Goal: Register for event/course: Sign up to attend an event or enroll in a course

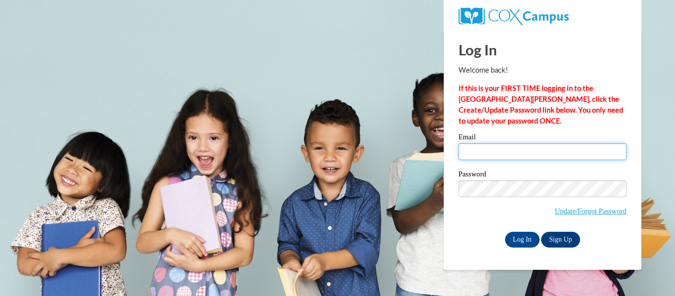
click at [511, 150] on input "Email" at bounding box center [543, 151] width 168 height 17
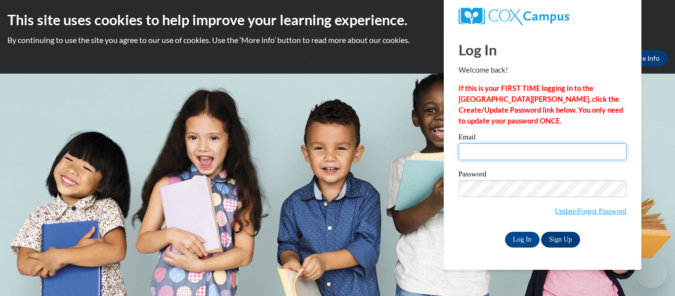
type input "rhudspeth@floydboe.net"
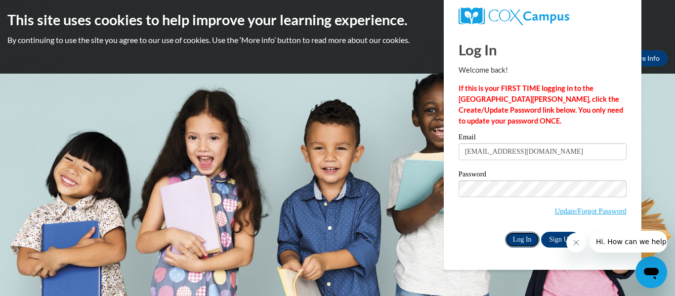
click at [521, 238] on input "Log In" at bounding box center [522, 240] width 35 height 16
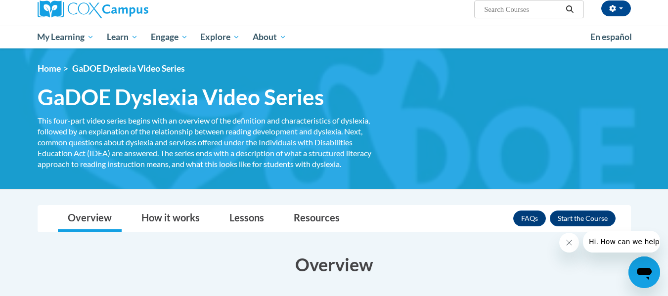
scroll to position [81, 0]
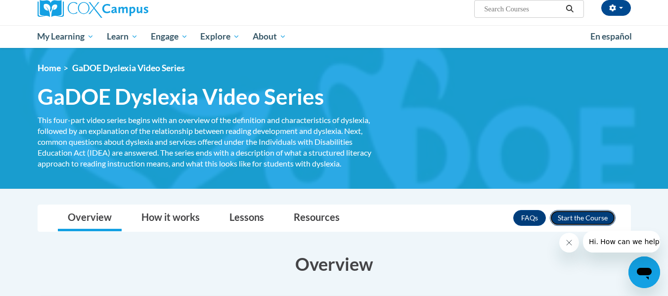
click at [572, 217] on button "Enroll" at bounding box center [583, 218] width 66 height 16
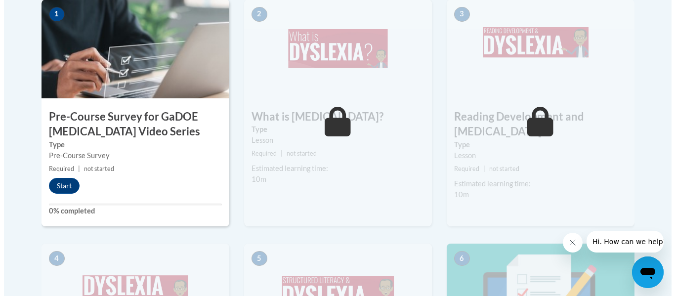
scroll to position [348, 0]
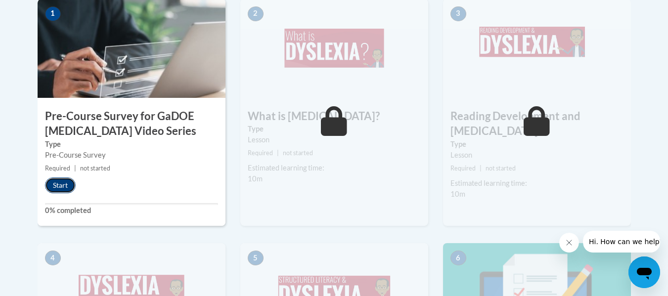
click at [58, 186] on button "Start" at bounding box center [60, 185] width 31 height 16
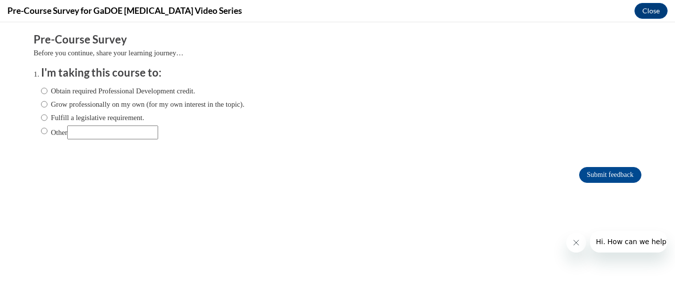
scroll to position [0, 0]
click at [125, 120] on label "Fulfill a legislative requirement." at bounding box center [92, 117] width 103 height 11
click at [47, 120] on input "Fulfill a legislative requirement." at bounding box center [44, 117] width 6 height 11
radio input "true"
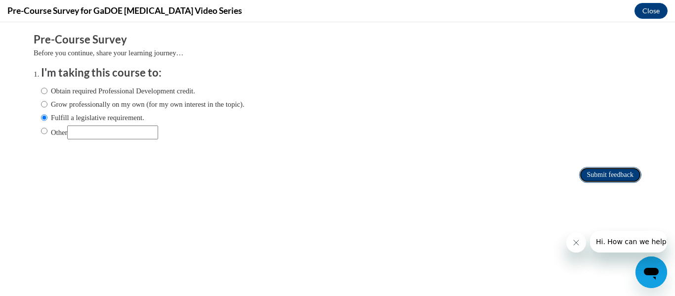
click at [607, 174] on input "Submit feedback" at bounding box center [610, 175] width 62 height 16
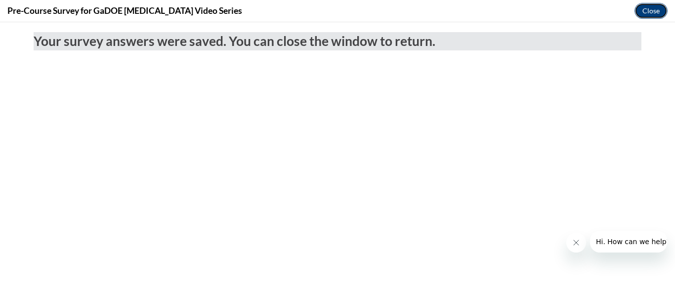
click at [654, 9] on button "Close" at bounding box center [651, 11] width 33 height 16
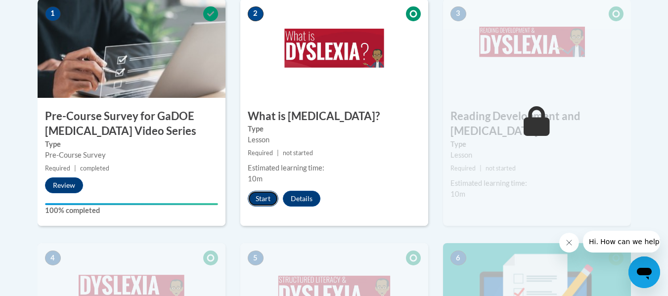
click at [261, 198] on button "Start" at bounding box center [263, 199] width 31 height 16
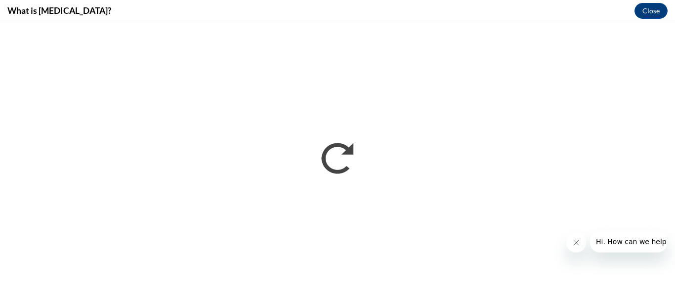
click at [578, 243] on icon "Close message from company" at bounding box center [576, 243] width 8 height 8
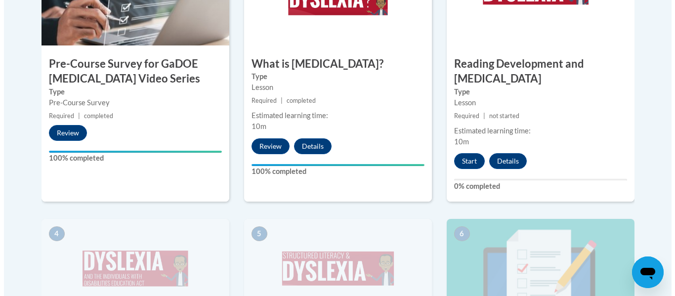
scroll to position [400, 0]
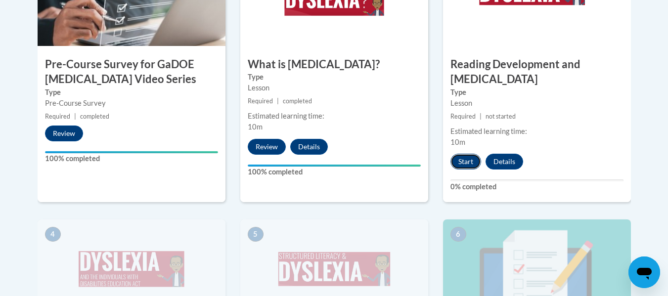
click at [465, 154] on button "Start" at bounding box center [465, 162] width 31 height 16
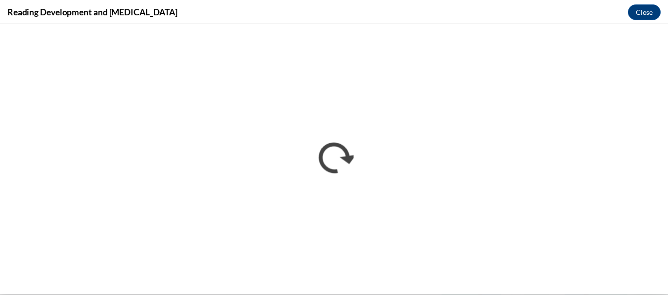
scroll to position [0, 0]
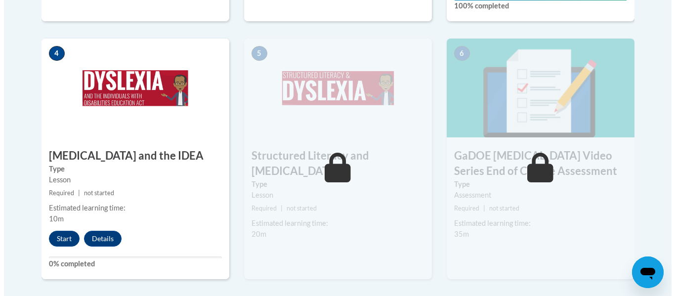
scroll to position [584, 0]
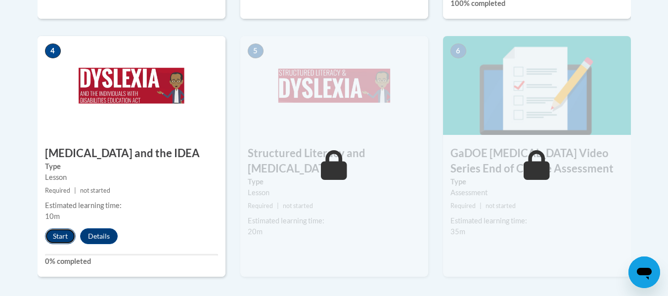
click at [60, 228] on button "Start" at bounding box center [60, 236] width 31 height 16
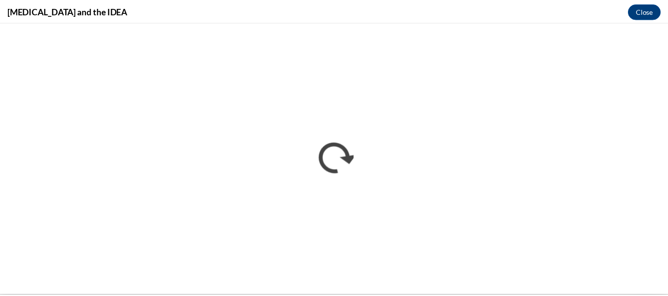
scroll to position [0, 0]
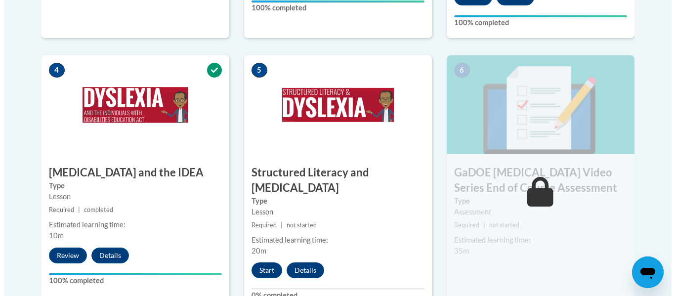
scroll to position [564, 0]
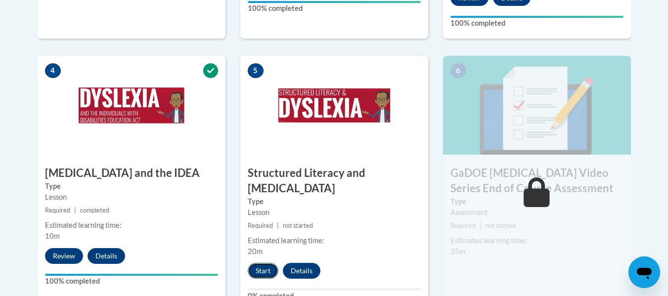
click at [265, 263] on button "Start" at bounding box center [263, 271] width 31 height 16
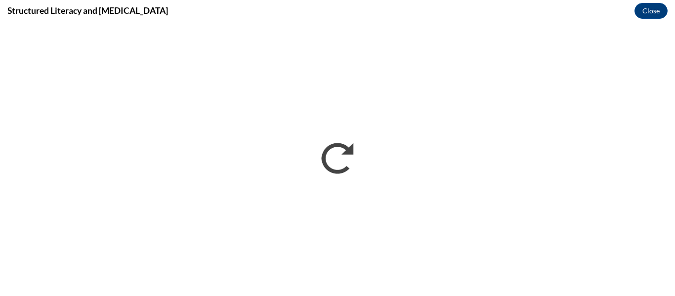
scroll to position [0, 0]
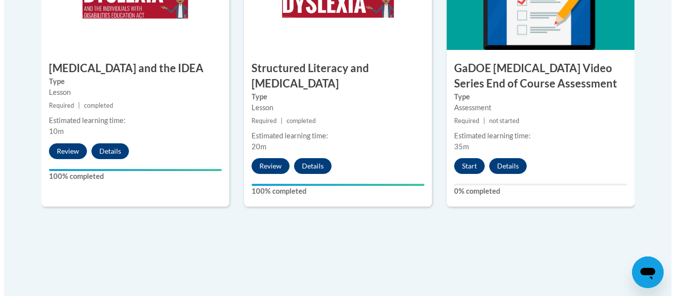
scroll to position [661, 0]
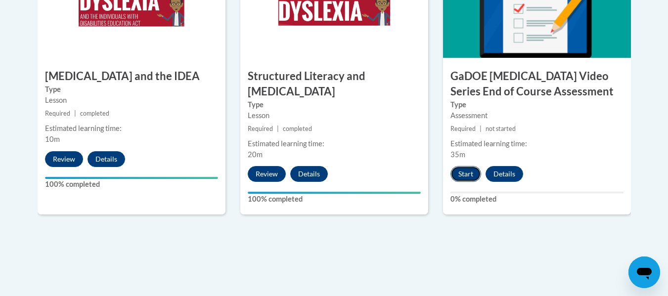
click at [464, 166] on button "Start" at bounding box center [465, 174] width 31 height 16
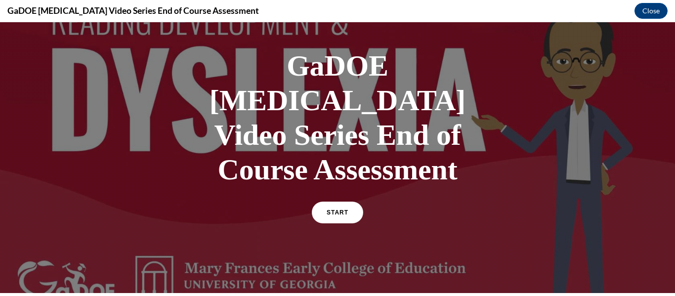
scroll to position [43, 0]
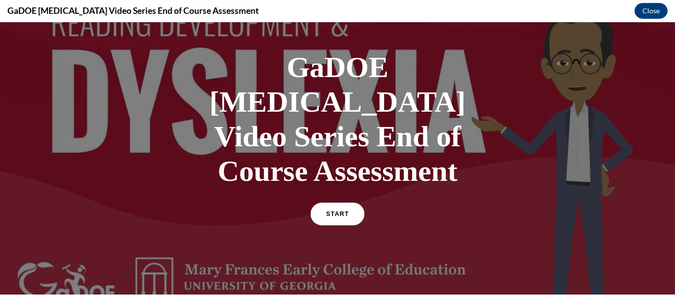
click at [336, 211] on span "START" at bounding box center [337, 214] width 23 height 7
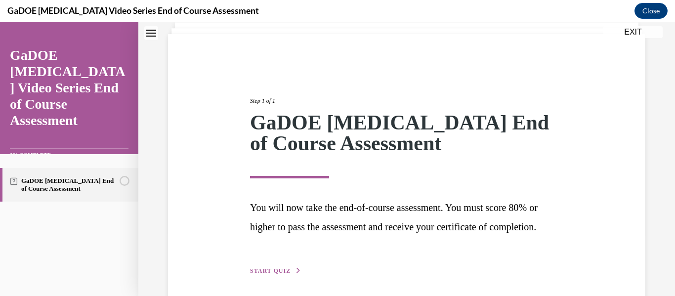
scroll to position [91, 0]
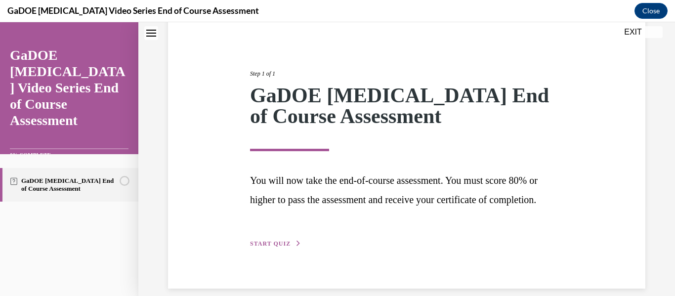
click at [278, 247] on span "START QUIZ" at bounding box center [270, 243] width 41 height 7
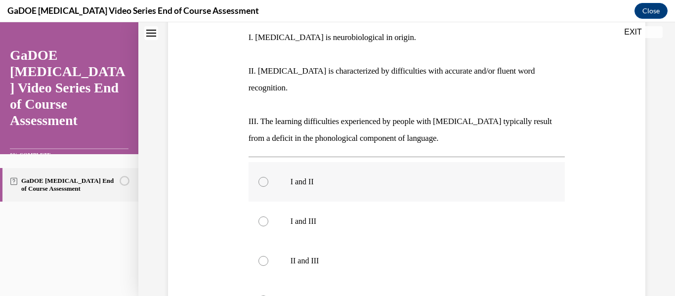
scroll to position [210, 0]
click at [264, 295] on div at bounding box center [263, 300] width 10 height 10
click at [264, 295] on input "I, II, and III" at bounding box center [263, 300] width 10 height 10
radio input "true"
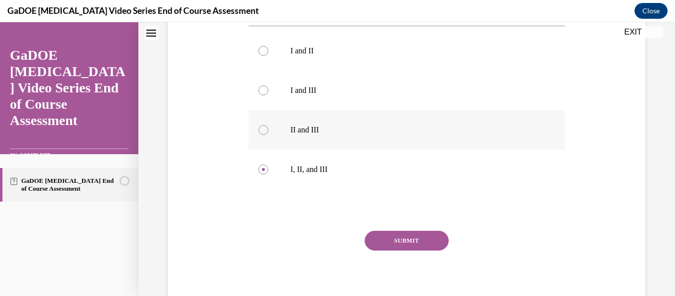
scroll to position [342, 0]
click at [400, 229] on button "SUBMIT" at bounding box center [407, 239] width 84 height 20
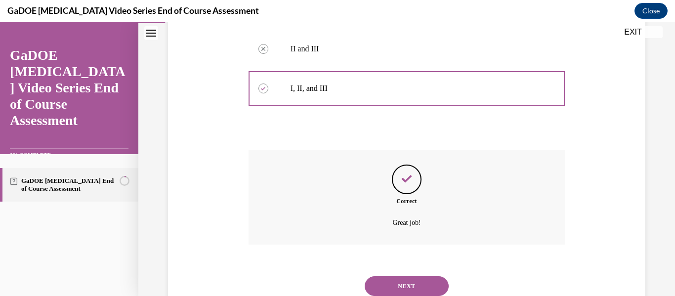
scroll to position [423, 0]
click at [407, 275] on button "NEXT" at bounding box center [407, 285] width 84 height 20
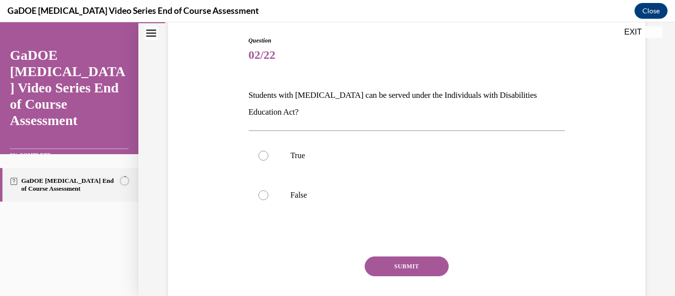
scroll to position [102, 0]
click at [264, 153] on div at bounding box center [263, 155] width 10 height 10
click at [264, 153] on input "True" at bounding box center [263, 155] width 10 height 10
radio input "true"
click at [389, 269] on button "SUBMIT" at bounding box center [407, 266] width 84 height 20
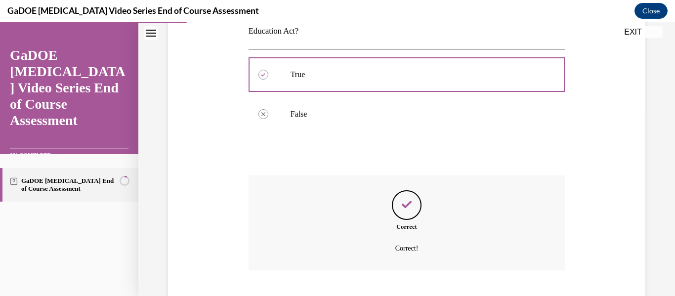
scroll to position [243, 0]
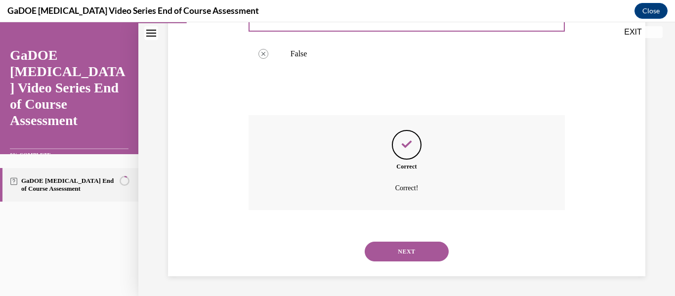
click at [395, 254] on button "NEXT" at bounding box center [407, 252] width 84 height 20
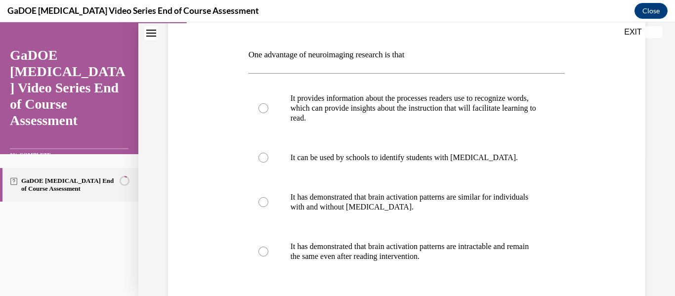
scroll to position [140, 0]
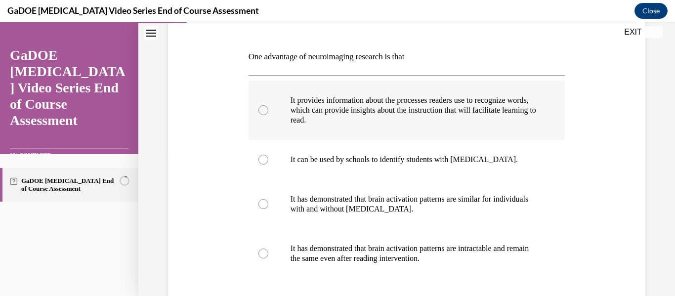
click at [266, 112] on div at bounding box center [263, 110] width 10 height 10
click at [266, 112] on input "It provides information about the processes readers use to recognize words, whi…" at bounding box center [263, 110] width 10 height 10
radio input "true"
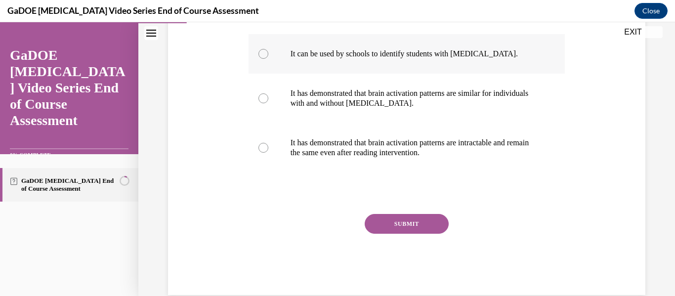
scroll to position [264, 0]
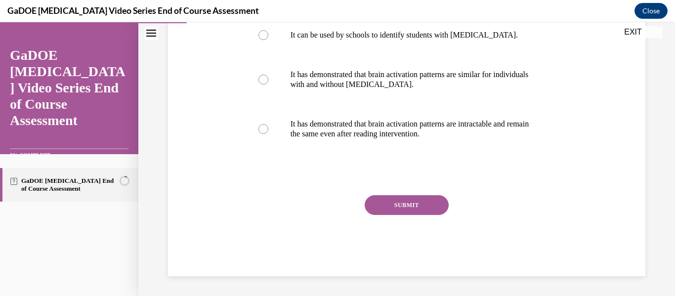
click at [406, 206] on button "SUBMIT" at bounding box center [407, 205] width 84 height 20
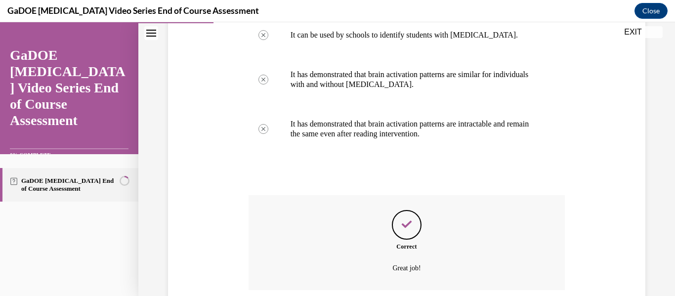
scroll to position [344, 0]
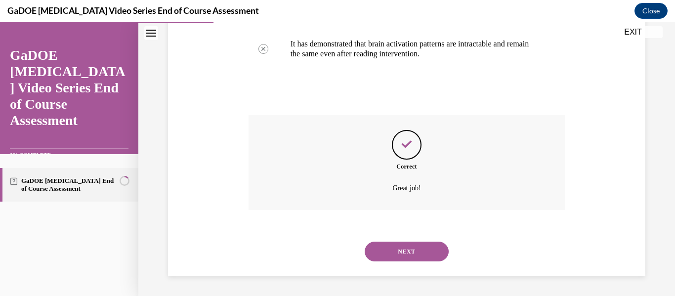
click at [405, 247] on button "NEXT" at bounding box center [407, 252] width 84 height 20
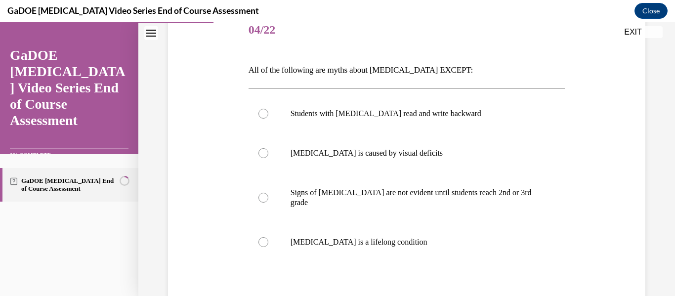
scroll to position [127, 0]
click at [260, 236] on div at bounding box center [263, 241] width 10 height 10
click at [260, 236] on input "Dyslexia is a lifelong condition" at bounding box center [263, 241] width 10 height 10
radio input "true"
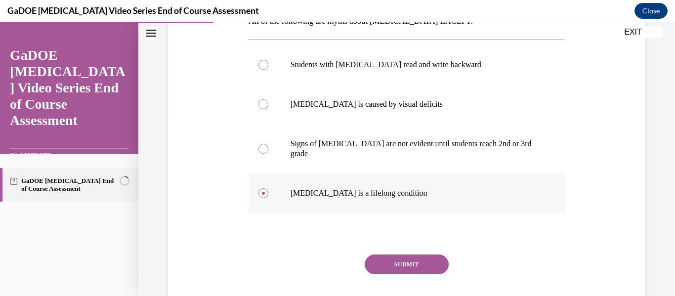
scroll to position [176, 0]
click at [421, 254] on button "SUBMIT" at bounding box center [407, 264] width 84 height 20
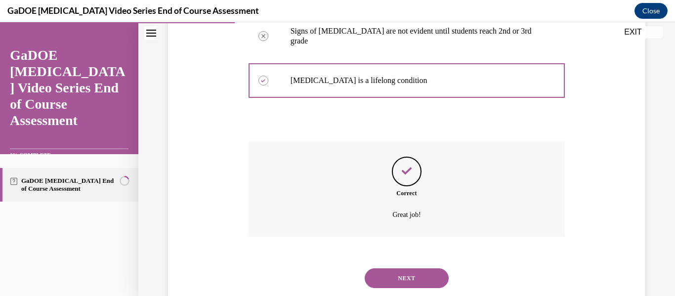
scroll to position [305, 0]
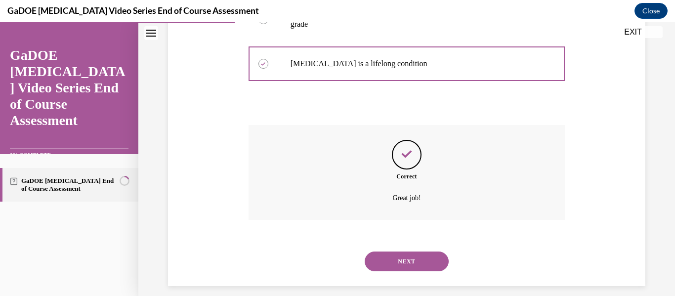
click at [414, 252] on button "NEXT" at bounding box center [407, 262] width 84 height 20
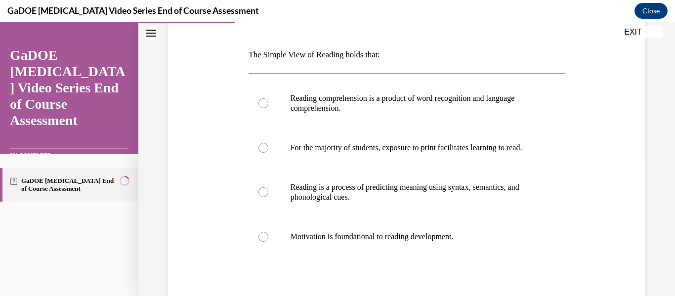
scroll to position [142, 0]
click at [261, 101] on div at bounding box center [263, 103] width 10 height 10
click at [261, 101] on input "Reading comprehension is a product of word recognition and language comprehensi…" at bounding box center [263, 103] width 10 height 10
radio input "true"
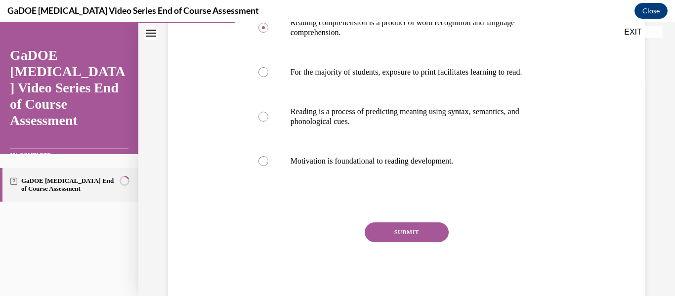
click at [405, 238] on button "SUBMIT" at bounding box center [407, 232] width 84 height 20
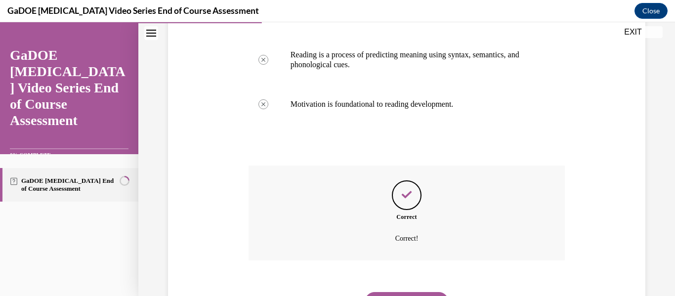
scroll to position [335, 0]
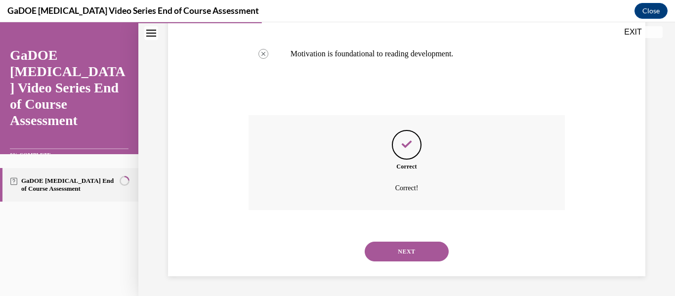
click at [401, 255] on button "NEXT" at bounding box center [407, 252] width 84 height 20
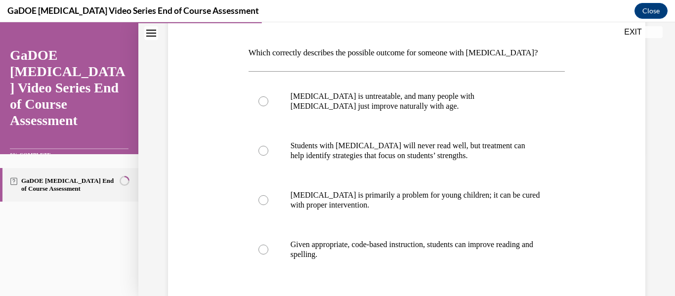
scroll to position [144, 0]
click at [401, 255] on p "Given appropriate, code-based instruction, students can improve reading and spe…" at bounding box center [416, 250] width 250 height 20
click at [268, 255] on input "Given appropriate, code-based instruction, students can improve reading and spe…" at bounding box center [263, 250] width 10 height 10
radio input "true"
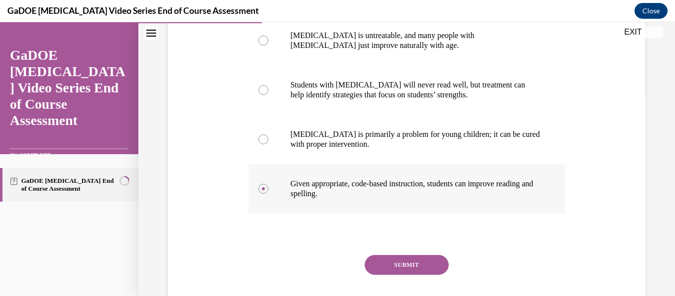
click at [403, 255] on button "SUBMIT" at bounding box center [407, 265] width 84 height 20
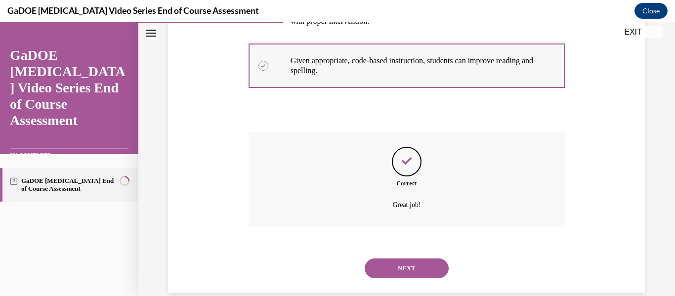
scroll to position [344, 0]
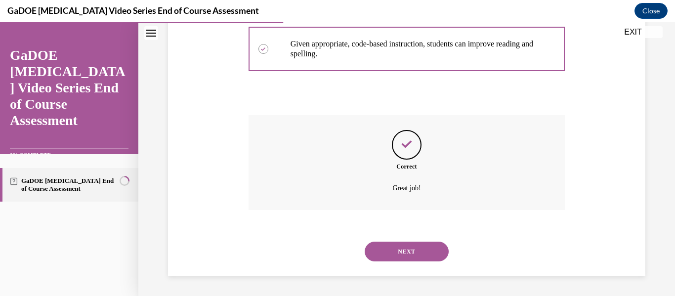
click at [405, 253] on button "NEXT" at bounding box center [407, 252] width 84 height 20
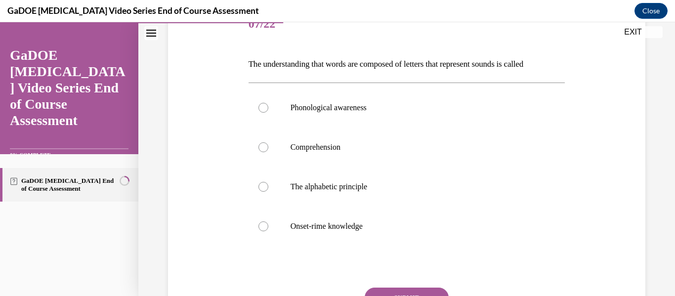
scroll to position [133, 0]
click at [341, 189] on p "The alphabetic principle" at bounding box center [416, 186] width 250 height 10
click at [268, 189] on input "The alphabetic principle" at bounding box center [263, 186] width 10 height 10
radio input "true"
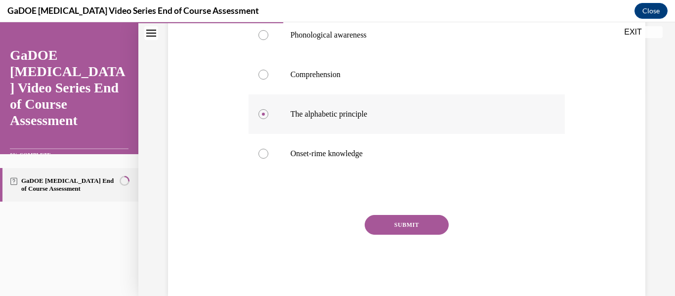
scroll to position [207, 0]
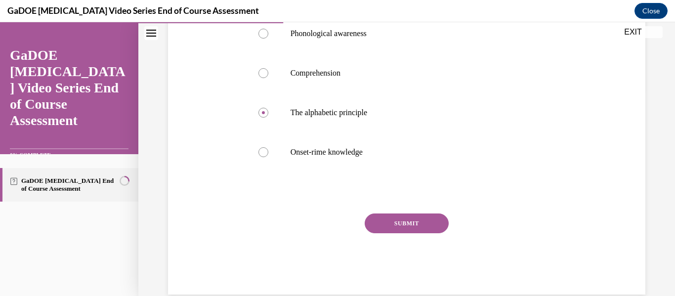
click at [397, 226] on button "SUBMIT" at bounding box center [407, 223] width 84 height 20
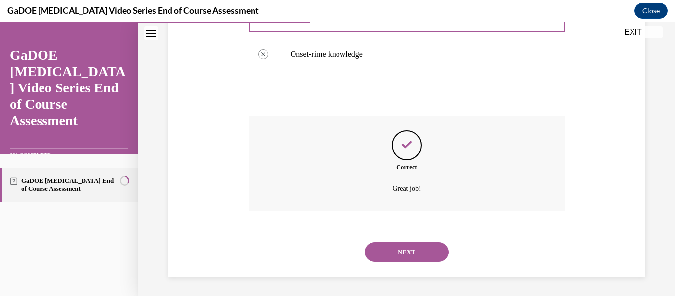
scroll to position [305, 0]
click at [403, 247] on button "NEXT" at bounding box center [407, 252] width 84 height 20
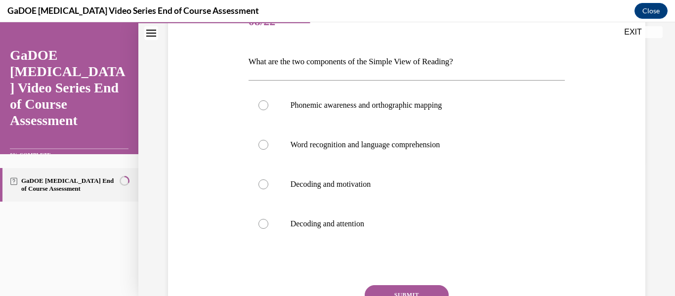
scroll to position [135, 0]
click at [352, 143] on p "Word recognition and language comprehension" at bounding box center [416, 144] width 250 height 10
click at [268, 143] on input "Word recognition and language comprehension" at bounding box center [263, 144] width 10 height 10
radio input "true"
click at [393, 289] on button "SUBMIT" at bounding box center [407, 295] width 84 height 20
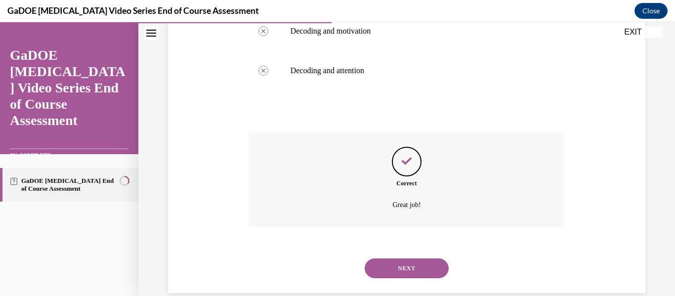
scroll to position [305, 0]
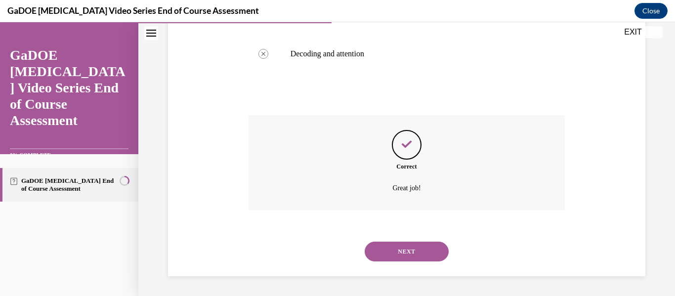
click at [411, 250] on button "NEXT" at bounding box center [407, 252] width 84 height 20
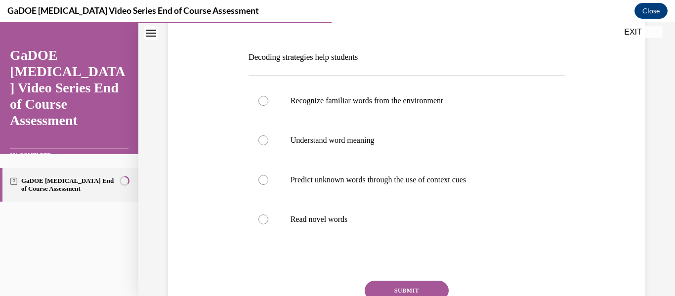
scroll to position [140, 0]
click at [344, 220] on p "Read novel words" at bounding box center [416, 219] width 250 height 10
click at [268, 220] on input "Read novel words" at bounding box center [263, 219] width 10 height 10
radio input "true"
click at [402, 284] on button "SUBMIT" at bounding box center [407, 290] width 84 height 20
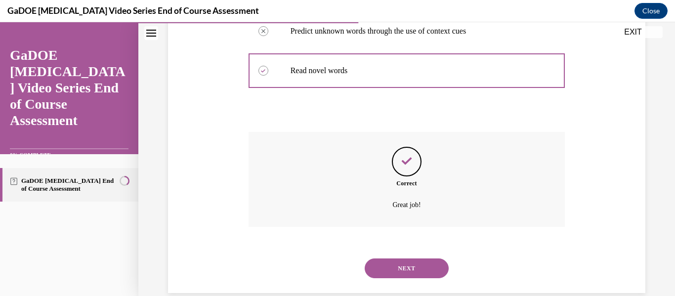
scroll to position [305, 0]
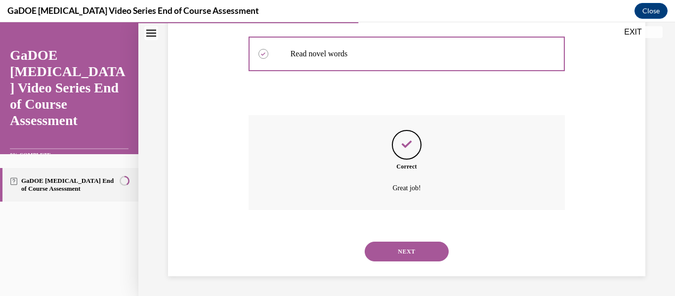
click at [399, 253] on button "NEXT" at bounding box center [407, 252] width 84 height 20
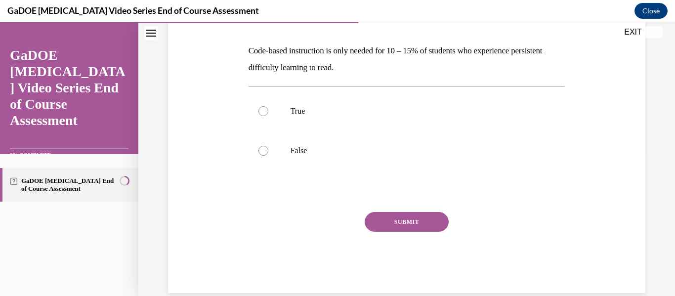
scroll to position [146, 0]
click at [267, 148] on label "False" at bounding box center [407, 151] width 317 height 40
click at [267, 148] on input "False" at bounding box center [263, 151] width 10 height 10
radio input "true"
click at [404, 224] on button "SUBMIT" at bounding box center [407, 222] width 84 height 20
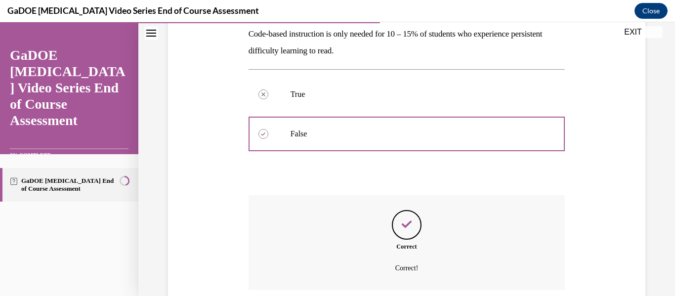
scroll to position [243, 0]
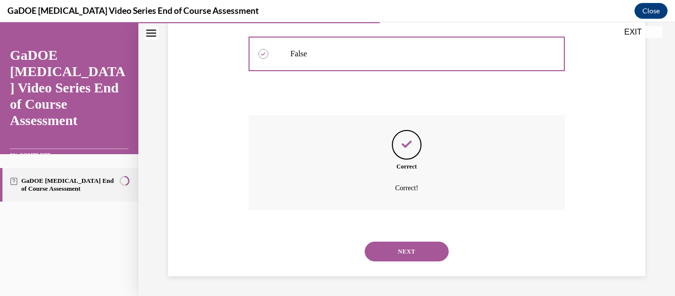
click at [406, 253] on button "NEXT" at bounding box center [407, 252] width 84 height 20
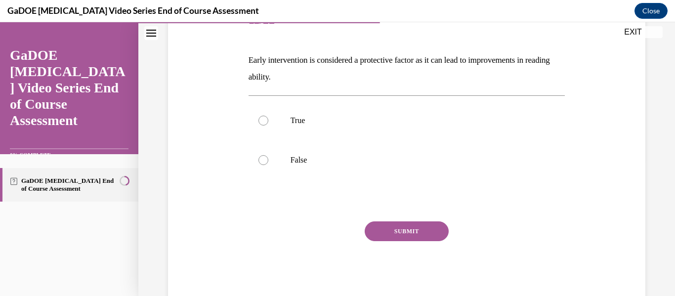
scroll to position [136, 0]
click at [298, 120] on p "True" at bounding box center [416, 121] width 250 height 10
click at [268, 120] on input "True" at bounding box center [263, 121] width 10 height 10
radio input "true"
click at [385, 232] on button "SUBMIT" at bounding box center [407, 231] width 84 height 20
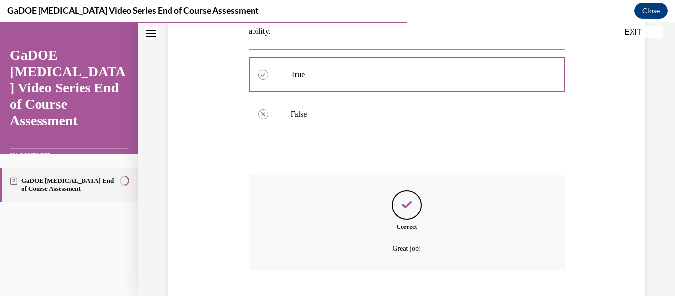
scroll to position [243, 0]
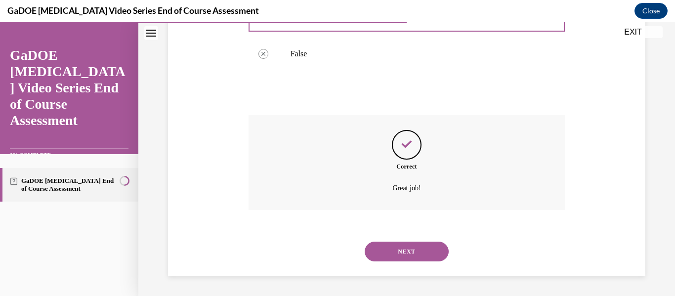
click at [407, 250] on button "NEXT" at bounding box center [407, 252] width 84 height 20
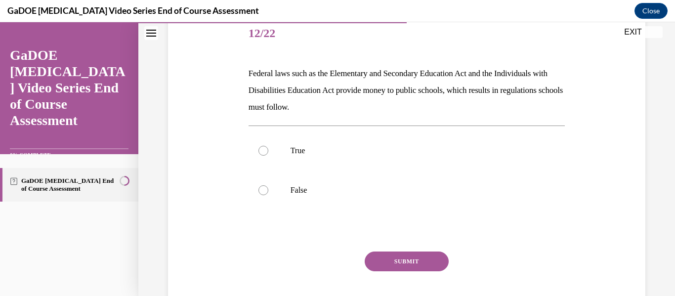
scroll to position [125, 0]
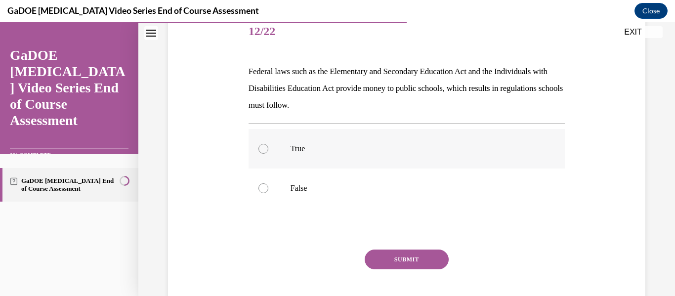
click at [293, 148] on p "True" at bounding box center [416, 149] width 250 height 10
click at [268, 148] on input "True" at bounding box center [263, 149] width 10 height 10
radio input "true"
click at [379, 255] on button "SUBMIT" at bounding box center [407, 260] width 84 height 20
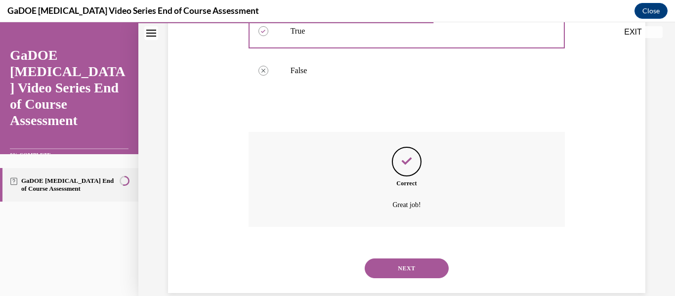
scroll to position [259, 0]
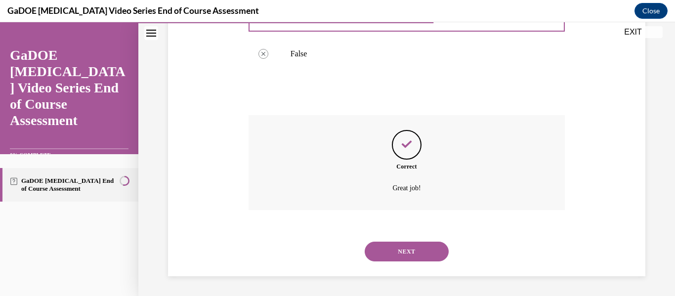
click at [401, 253] on button "NEXT" at bounding box center [407, 252] width 84 height 20
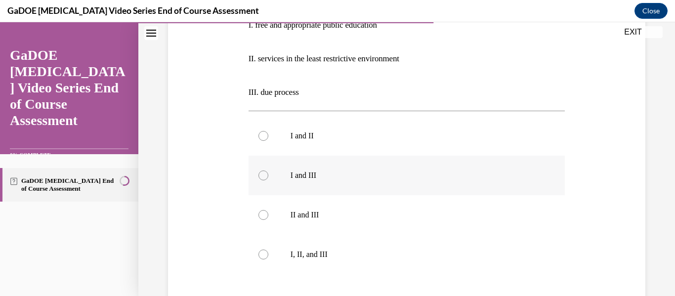
scroll to position [222, 0]
click at [318, 250] on p "I, II, and III" at bounding box center [416, 254] width 250 height 10
click at [268, 250] on input "I, II, and III" at bounding box center [263, 254] width 10 height 10
radio input "true"
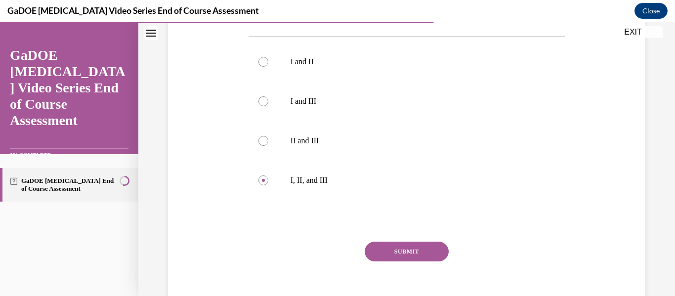
click at [397, 253] on button "SUBMIT" at bounding box center [407, 252] width 84 height 20
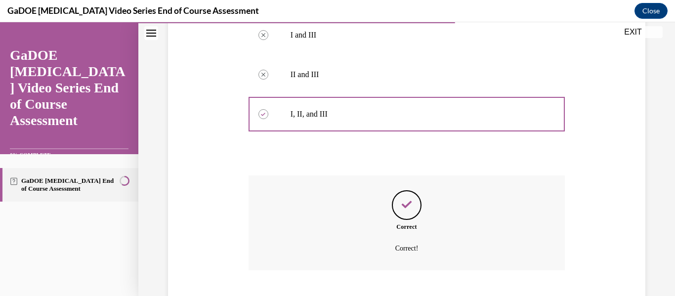
scroll to position [423, 0]
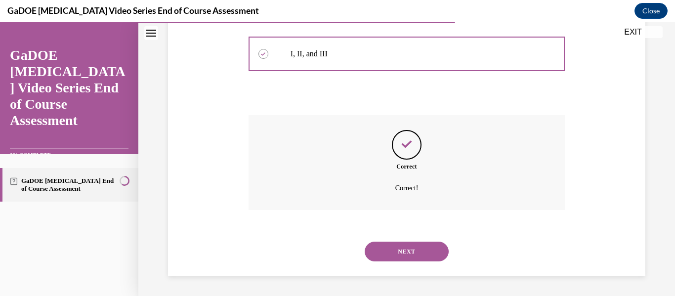
click at [397, 253] on button "NEXT" at bounding box center [407, 252] width 84 height 20
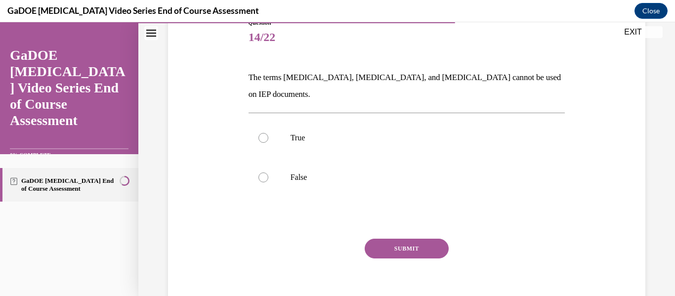
scroll to position [120, 0]
click at [295, 172] on p "False" at bounding box center [416, 177] width 250 height 10
click at [268, 172] on input "False" at bounding box center [263, 177] width 10 height 10
radio input "true"
click at [395, 238] on button "SUBMIT" at bounding box center [407, 248] width 84 height 20
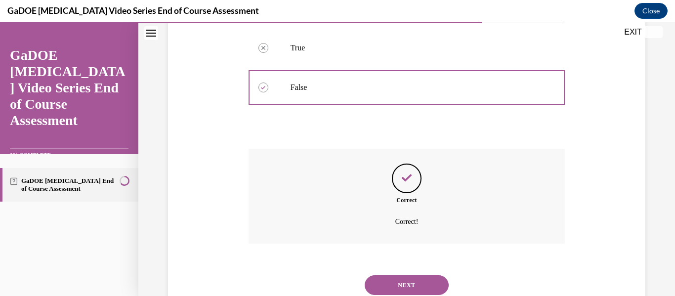
scroll to position [226, 0]
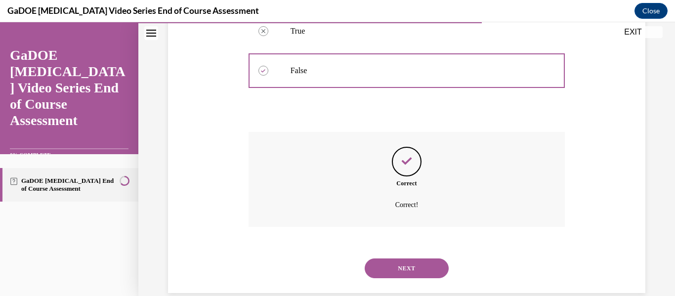
click at [402, 258] on button "NEXT" at bounding box center [407, 268] width 84 height 20
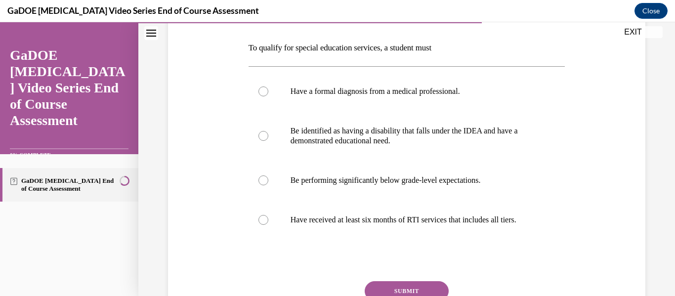
scroll to position [149, 0]
click at [389, 131] on p "Be identified as having a disability that falls under the IDEA and have a demon…" at bounding box center [416, 136] width 250 height 20
click at [268, 131] on input "Be identified as having a disability that falls under the IDEA and have a demon…" at bounding box center [263, 135] width 10 height 10
radio input "true"
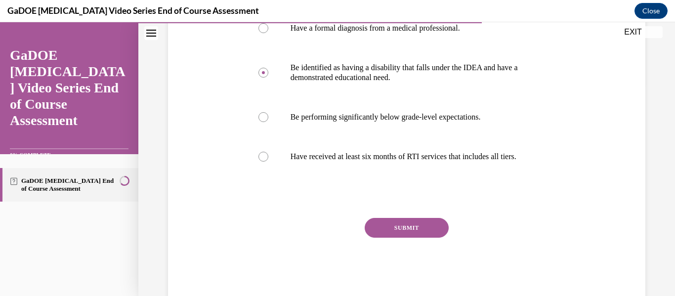
click at [412, 234] on button "SUBMIT" at bounding box center [407, 228] width 84 height 20
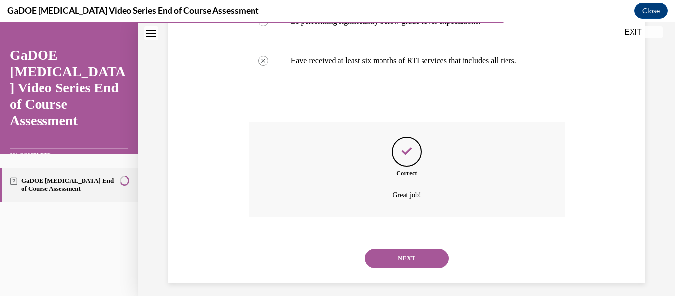
scroll to position [325, 0]
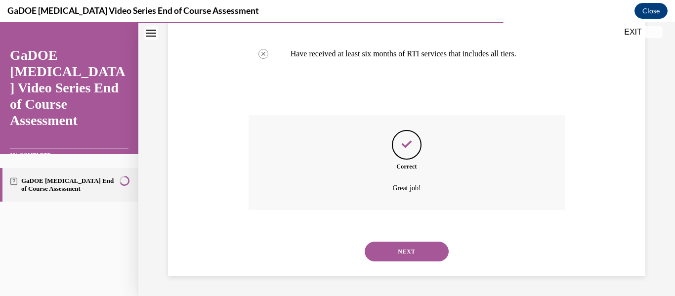
click at [408, 253] on button "NEXT" at bounding box center [407, 252] width 84 height 20
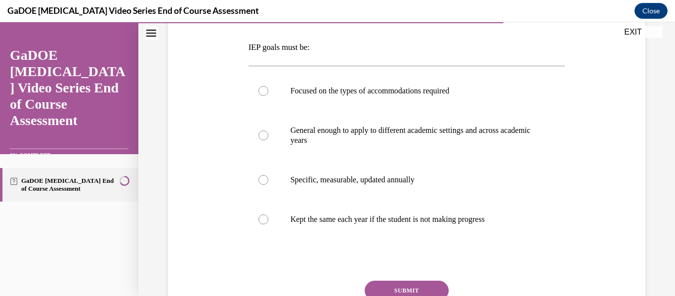
scroll to position [150, 0]
click at [392, 183] on p "Specific, measurable, updated annually" at bounding box center [416, 179] width 250 height 10
click at [268, 183] on input "Specific, measurable, updated annually" at bounding box center [263, 179] width 10 height 10
radio input "true"
click at [413, 287] on button "SUBMIT" at bounding box center [407, 290] width 84 height 20
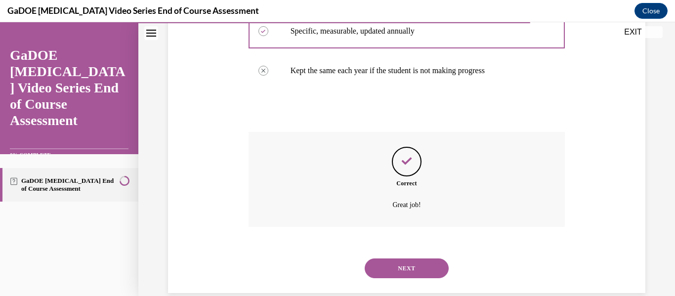
scroll to position [315, 0]
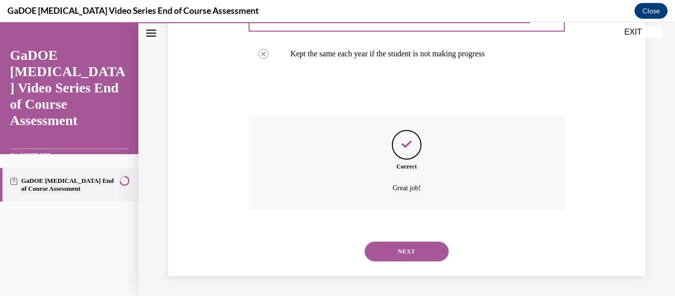
click at [408, 255] on button "NEXT" at bounding box center [407, 252] width 84 height 20
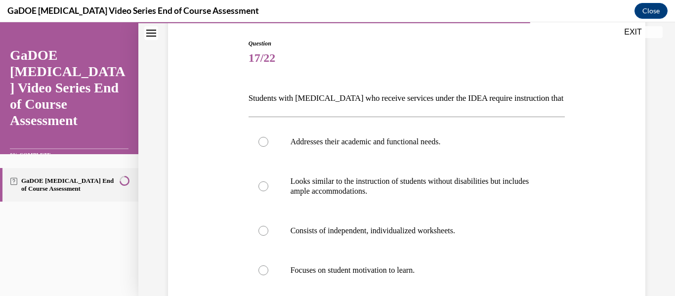
scroll to position [98, 0]
click at [406, 139] on p "Addresses their academic and functional needs." at bounding box center [416, 142] width 250 height 10
click at [268, 139] on input "Addresses their academic and functional needs." at bounding box center [263, 142] width 10 height 10
radio input "true"
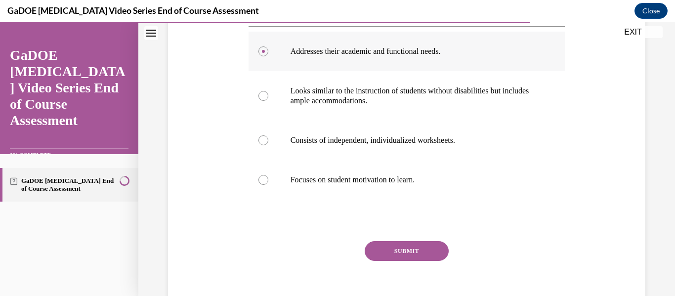
scroll to position [193, 0]
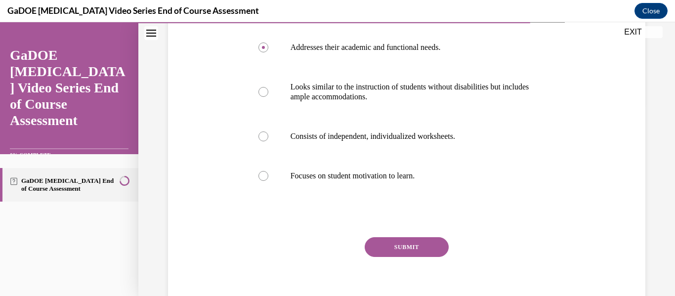
click at [401, 244] on button "SUBMIT" at bounding box center [407, 247] width 84 height 20
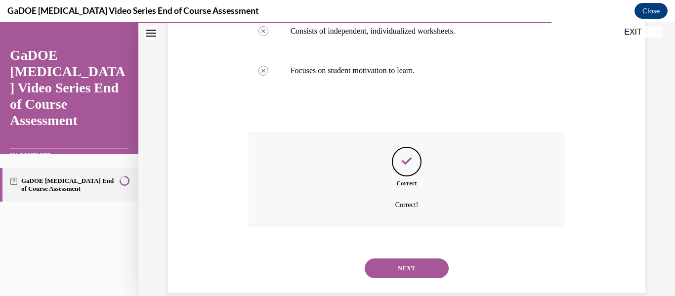
scroll to position [315, 0]
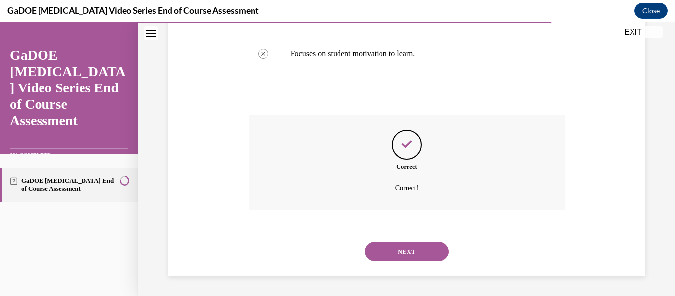
click at [404, 248] on button "NEXT" at bounding box center [407, 252] width 84 height 20
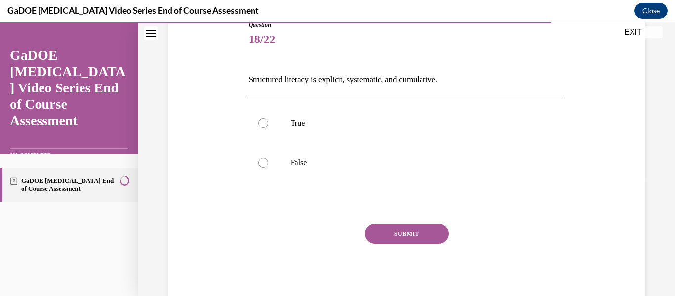
scroll to position [118, 0]
click at [297, 121] on p "True" at bounding box center [416, 123] width 250 height 10
click at [268, 121] on input "True" at bounding box center [263, 123] width 10 height 10
radio input "true"
click at [411, 238] on button "SUBMIT" at bounding box center [407, 233] width 84 height 20
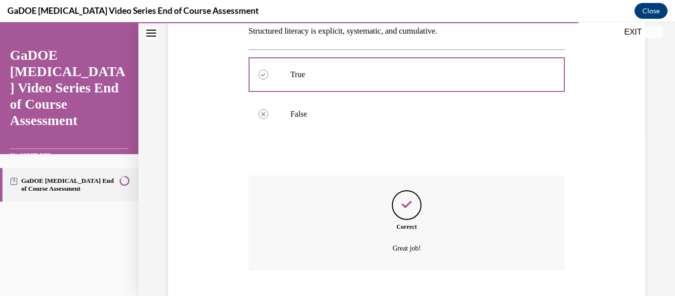
scroll to position [226, 0]
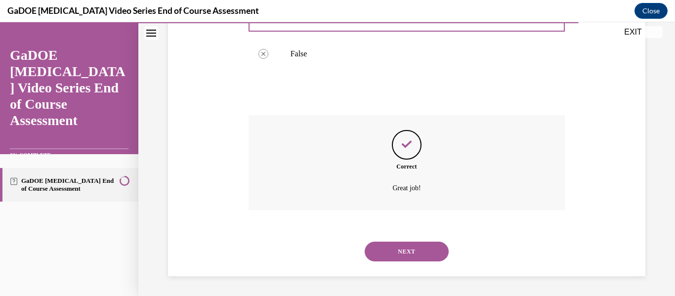
click at [412, 248] on button "NEXT" at bounding box center [407, 252] width 84 height 20
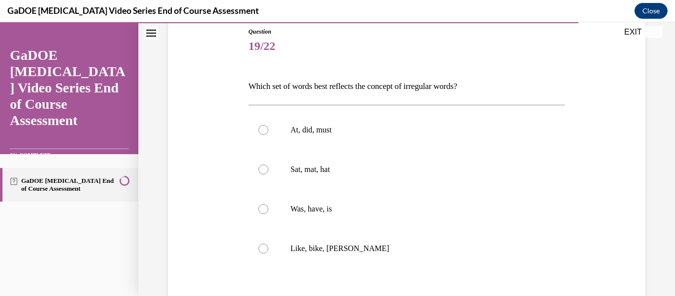
scroll to position [111, 0]
click at [315, 213] on p "Was, have, is" at bounding box center [416, 209] width 250 height 10
click at [268, 213] on input "Was, have, is" at bounding box center [263, 209] width 10 height 10
radio input "true"
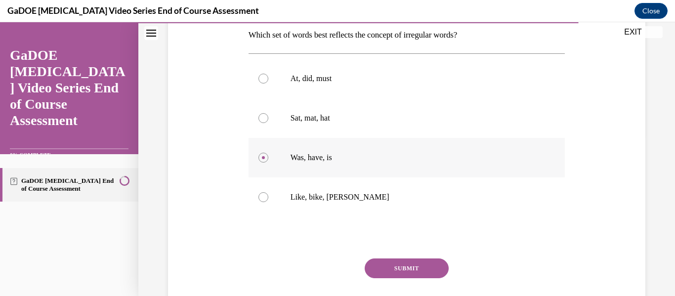
scroll to position [170, 0]
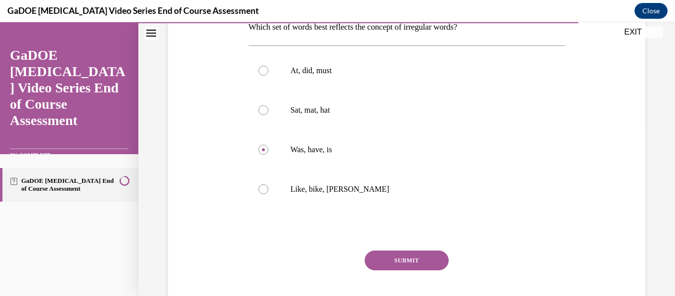
click at [399, 262] on button "SUBMIT" at bounding box center [407, 261] width 84 height 20
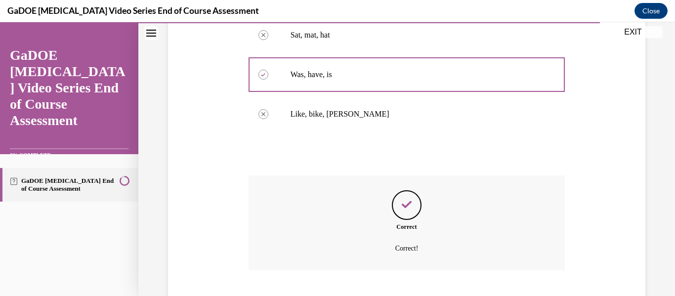
scroll to position [305, 0]
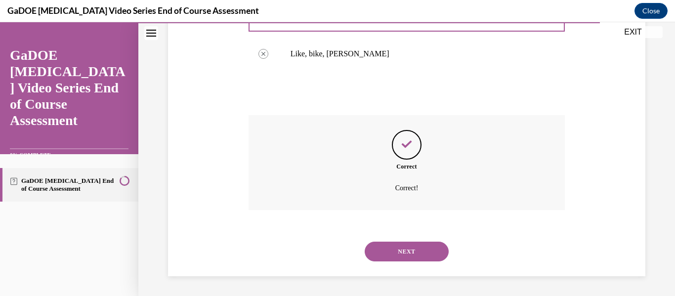
click at [403, 252] on button "NEXT" at bounding box center [407, 252] width 84 height 20
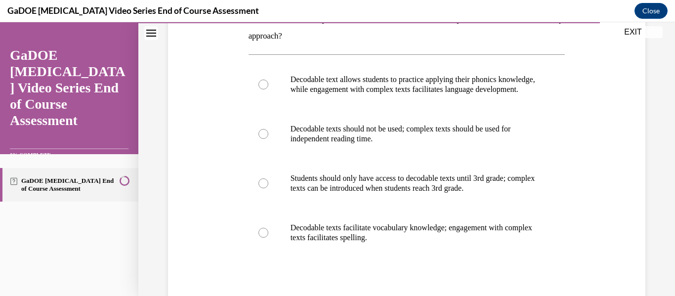
scroll to position [177, 0]
click at [264, 88] on div at bounding box center [263, 85] width 10 height 10
click at [264, 88] on input "Decodable text allows students to practice applying their phonics knowledge, wh…" at bounding box center [263, 85] width 10 height 10
radio input "true"
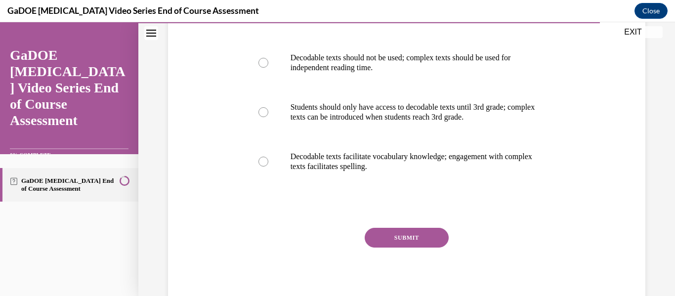
click at [404, 248] on button "SUBMIT" at bounding box center [407, 238] width 84 height 20
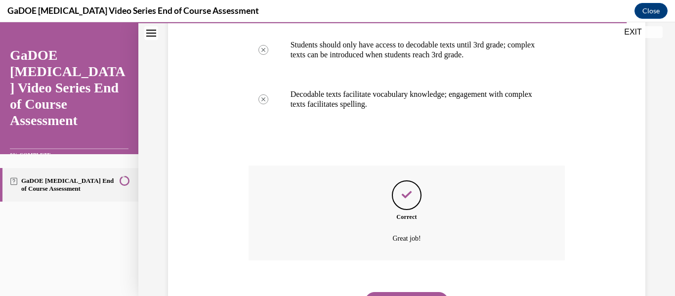
scroll to position [371, 0]
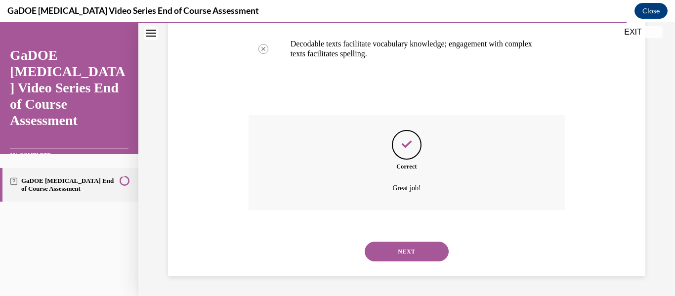
click at [404, 250] on button "NEXT" at bounding box center [407, 252] width 84 height 20
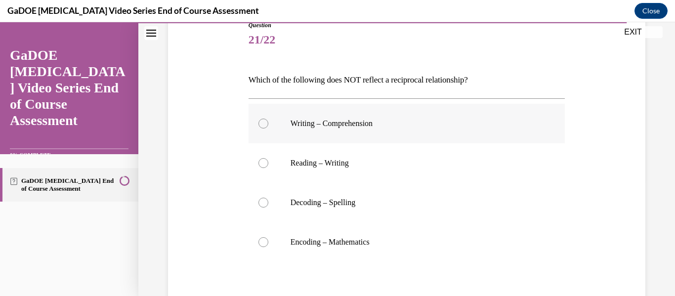
scroll to position [118, 0]
click at [350, 241] on p "Encoding – Mathematics" at bounding box center [416, 241] width 250 height 10
click at [268, 241] on input "Encoding – Mathematics" at bounding box center [263, 241] width 10 height 10
radio input "true"
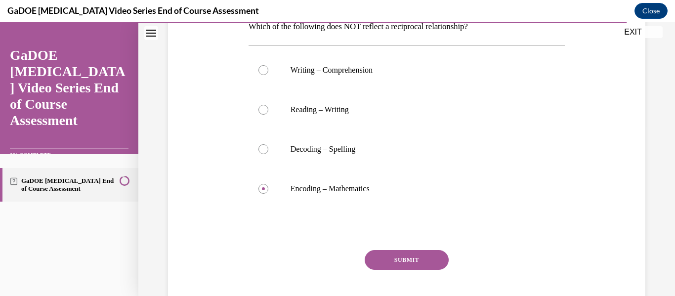
click at [396, 261] on button "SUBMIT" at bounding box center [407, 260] width 84 height 20
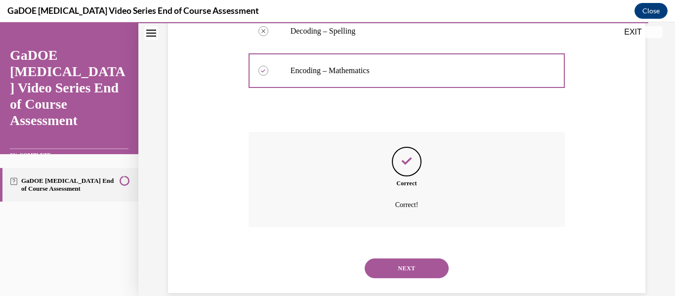
scroll to position [305, 0]
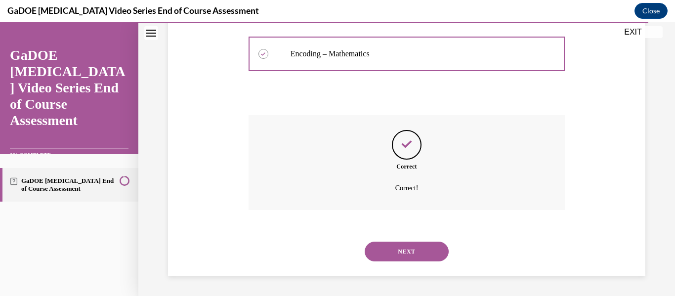
click at [400, 250] on button "NEXT" at bounding box center [407, 252] width 84 height 20
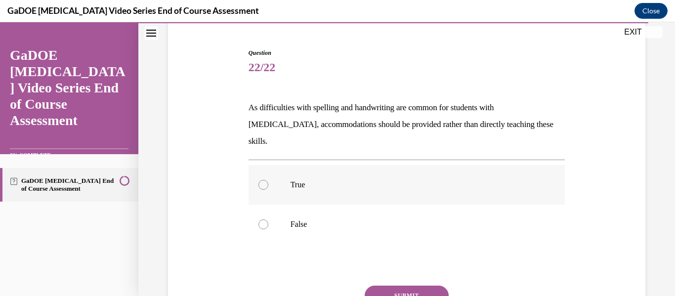
scroll to position [101, 0]
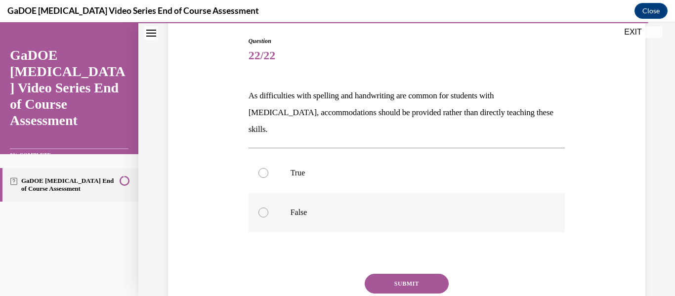
click at [297, 208] on p "False" at bounding box center [416, 213] width 250 height 10
click at [268, 208] on input "False" at bounding box center [263, 213] width 10 height 10
radio input "true"
click at [405, 274] on button "SUBMIT" at bounding box center [407, 284] width 84 height 20
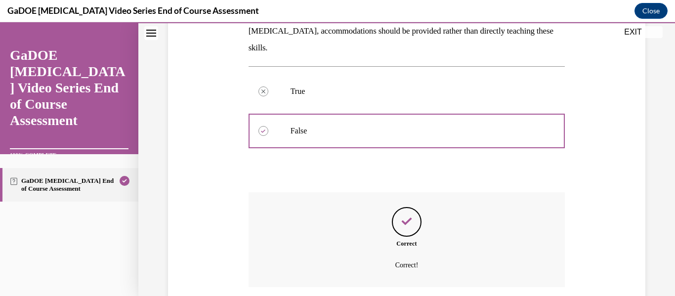
scroll to position [243, 0]
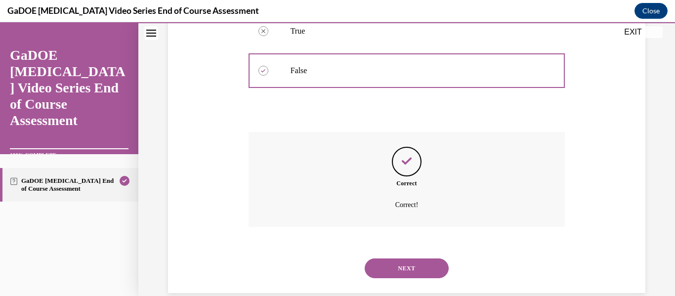
click at [401, 258] on button "NEXT" at bounding box center [407, 268] width 84 height 20
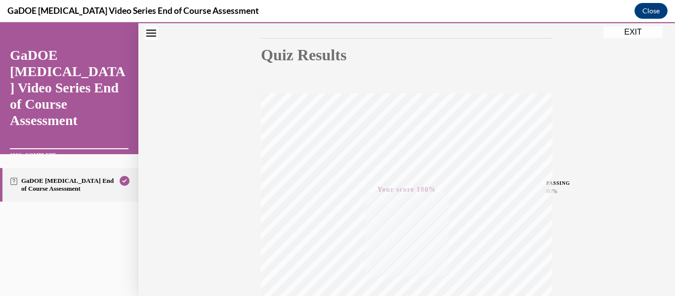
scroll to position [99, 0]
click at [636, 29] on button "EXIT" at bounding box center [632, 32] width 59 height 12
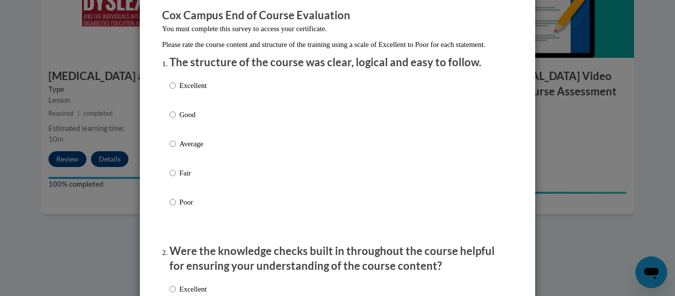
scroll to position [84, 0]
click at [171, 90] on input "Excellent" at bounding box center [173, 85] width 6 height 11
radio input "true"
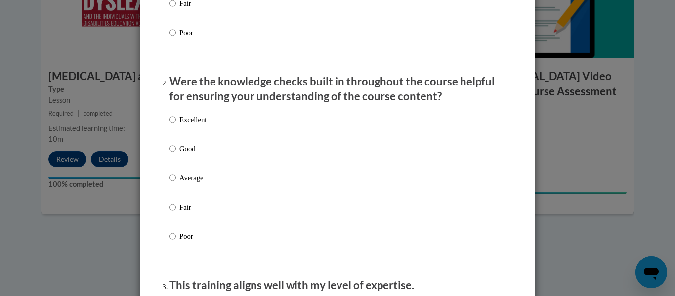
scroll to position [253, 0]
click at [183, 125] on p "Excellent" at bounding box center [192, 119] width 27 height 11
click at [176, 125] on input "Excellent" at bounding box center [173, 119] width 6 height 11
radio input "true"
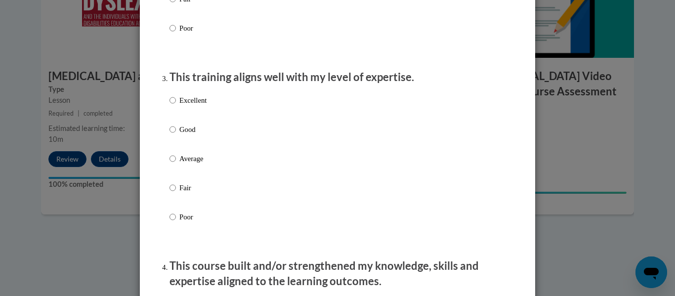
scroll to position [461, 0]
click at [187, 105] on p "Excellent" at bounding box center [192, 99] width 27 height 11
click at [176, 105] on input "Excellent" at bounding box center [173, 99] width 6 height 11
radio input "true"
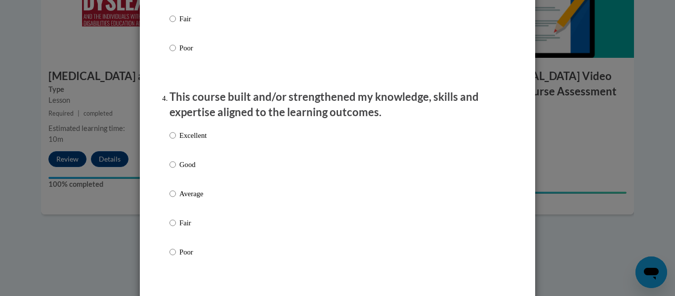
scroll to position [637, 0]
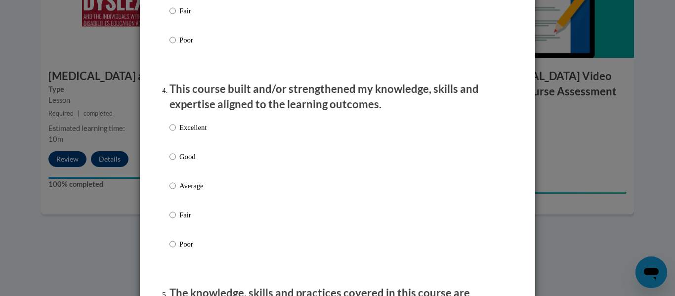
click at [189, 133] on p "Excellent" at bounding box center [192, 127] width 27 height 11
click at [176, 133] on input "Excellent" at bounding box center [173, 127] width 6 height 11
radio input "true"
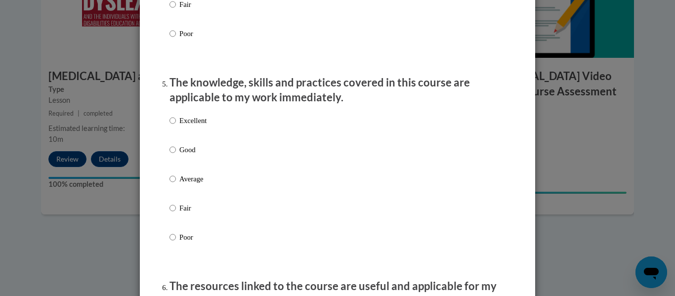
scroll to position [848, 0]
click at [190, 184] on p "Average" at bounding box center [192, 178] width 27 height 11
click at [176, 184] on input "Average" at bounding box center [173, 178] width 6 height 11
radio input "true"
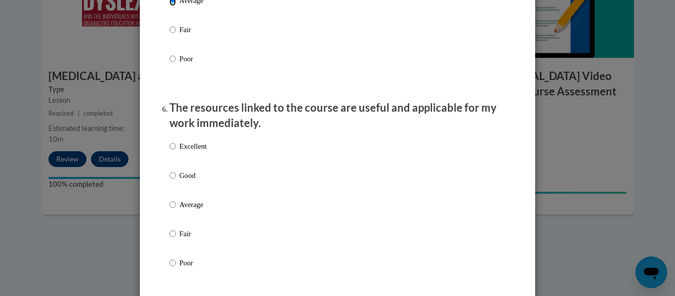
scroll to position [1027, 0]
click at [183, 64] on p "Poor" at bounding box center [192, 58] width 27 height 11
click at [176, 64] on input "Poor" at bounding box center [173, 58] width 6 height 11
radio input "true"
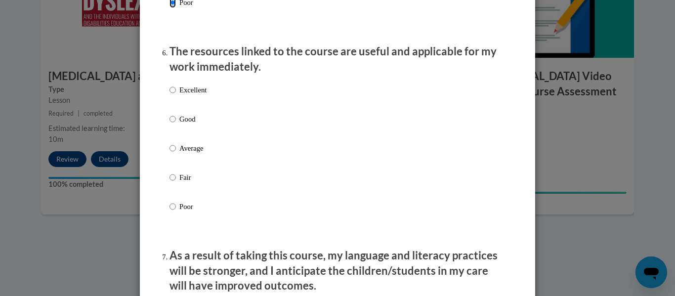
scroll to position [1083, 0]
click at [180, 212] on p "Poor" at bounding box center [192, 206] width 27 height 11
click at [176, 212] on input "Poor" at bounding box center [173, 206] width 6 height 11
radio input "true"
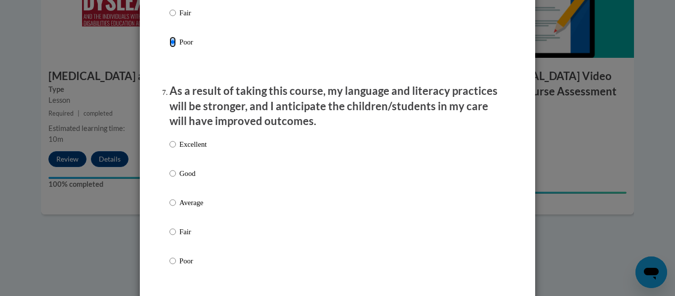
scroll to position [1248, 0]
click at [195, 208] on p "Average" at bounding box center [192, 202] width 27 height 11
click at [176, 208] on input "Average" at bounding box center [173, 202] width 6 height 11
radio input "true"
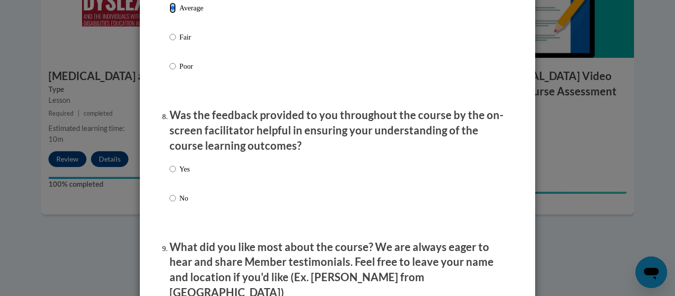
scroll to position [1442, 0]
click at [170, 174] on input "Yes" at bounding box center [173, 168] width 6 height 11
radio input "true"
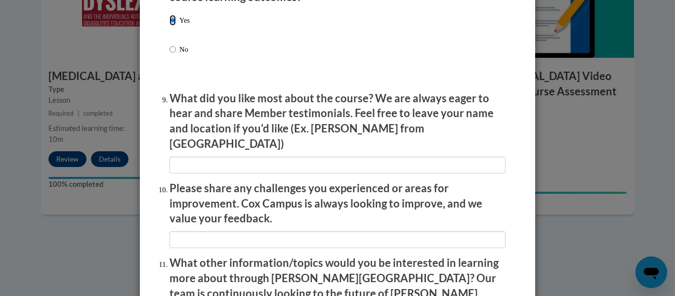
scroll to position [1591, 0]
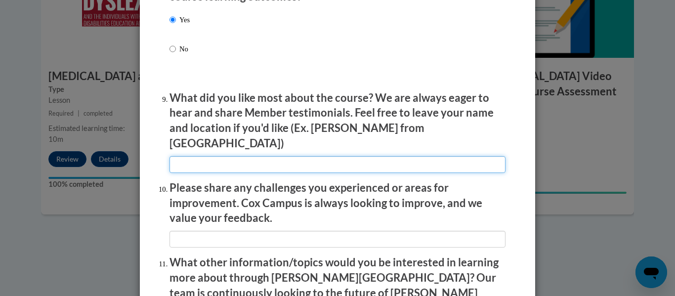
click at [194, 162] on input "textbox" at bounding box center [338, 164] width 336 height 17
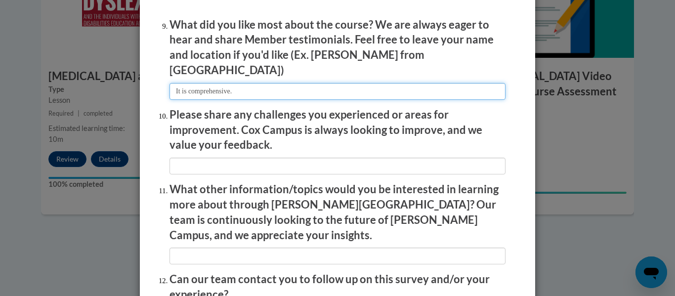
scroll to position [1665, 0]
type input "It is comprehensive."
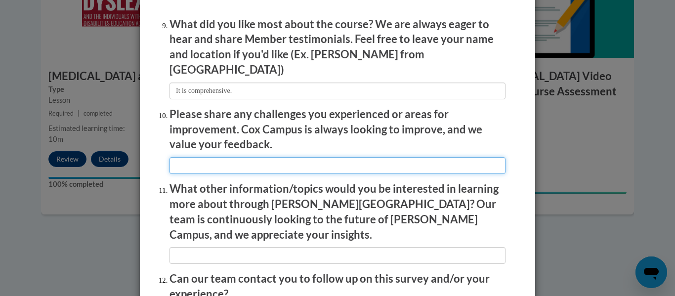
click at [202, 162] on input "textbox" at bounding box center [338, 165] width 336 height 17
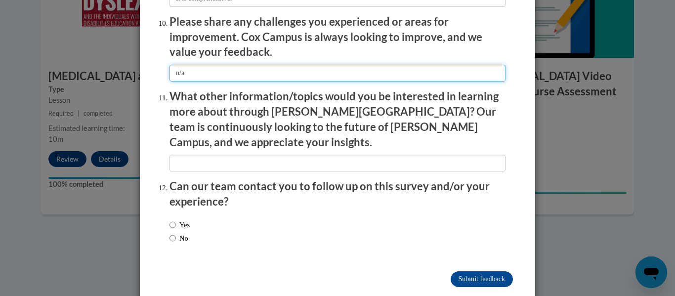
type input "n/a"
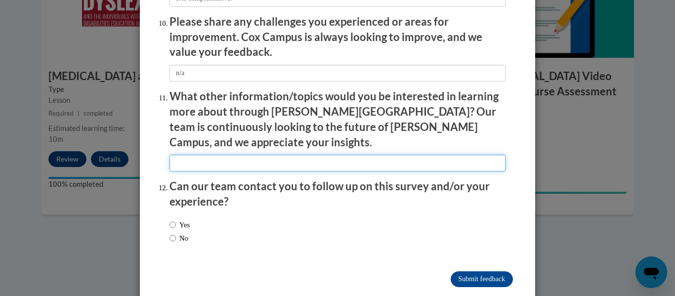
click at [179, 155] on input "textbox" at bounding box center [338, 163] width 336 height 17
type input "n/a"
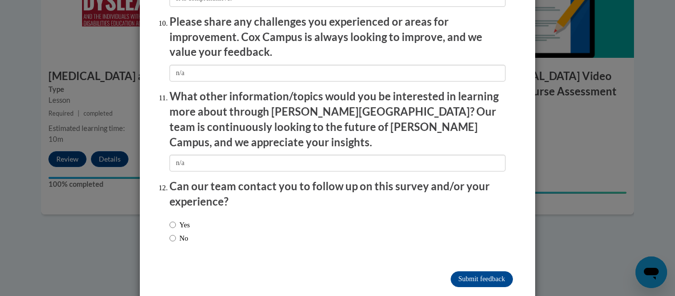
click at [178, 233] on label "No" at bounding box center [179, 238] width 19 height 11
click at [176, 233] on input "No" at bounding box center [173, 238] width 6 height 11
radio input "true"
click at [481, 271] on input "Submit feedback" at bounding box center [482, 279] width 62 height 16
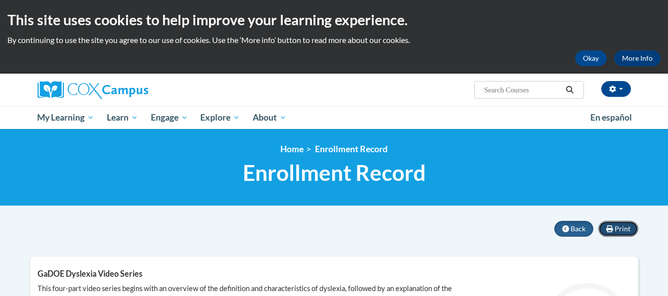
click at [624, 227] on span "Print" at bounding box center [622, 228] width 16 height 8
